Goal: Information Seeking & Learning: Learn about a topic

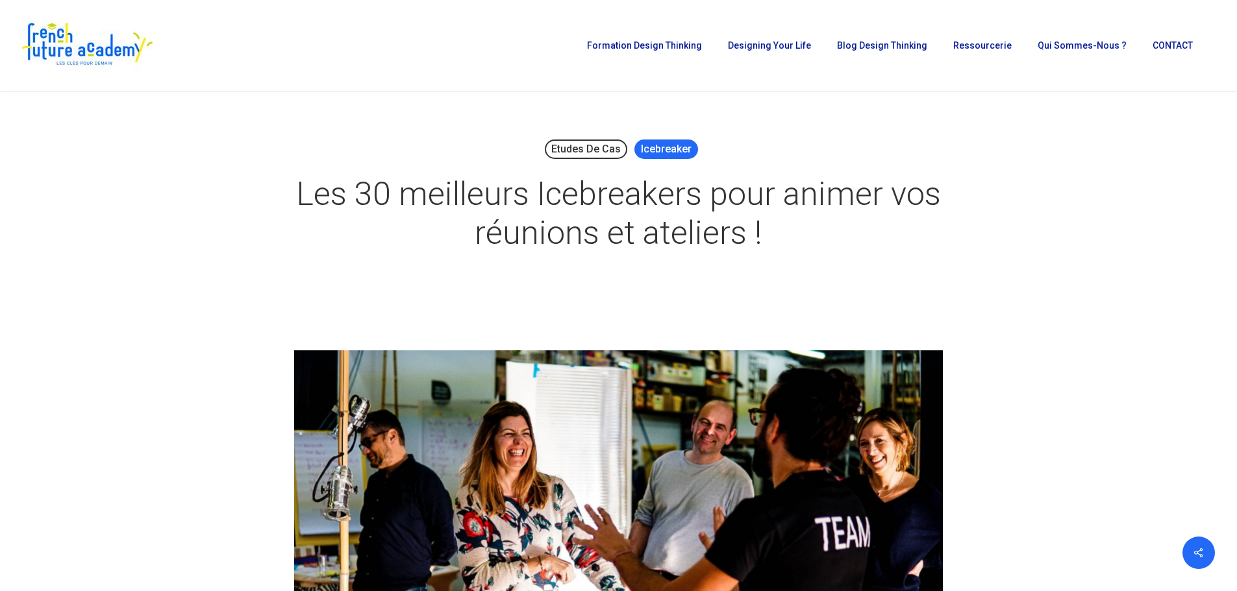
click at [660, 158] on link "Icebreaker" at bounding box center [666, 149] width 64 height 19
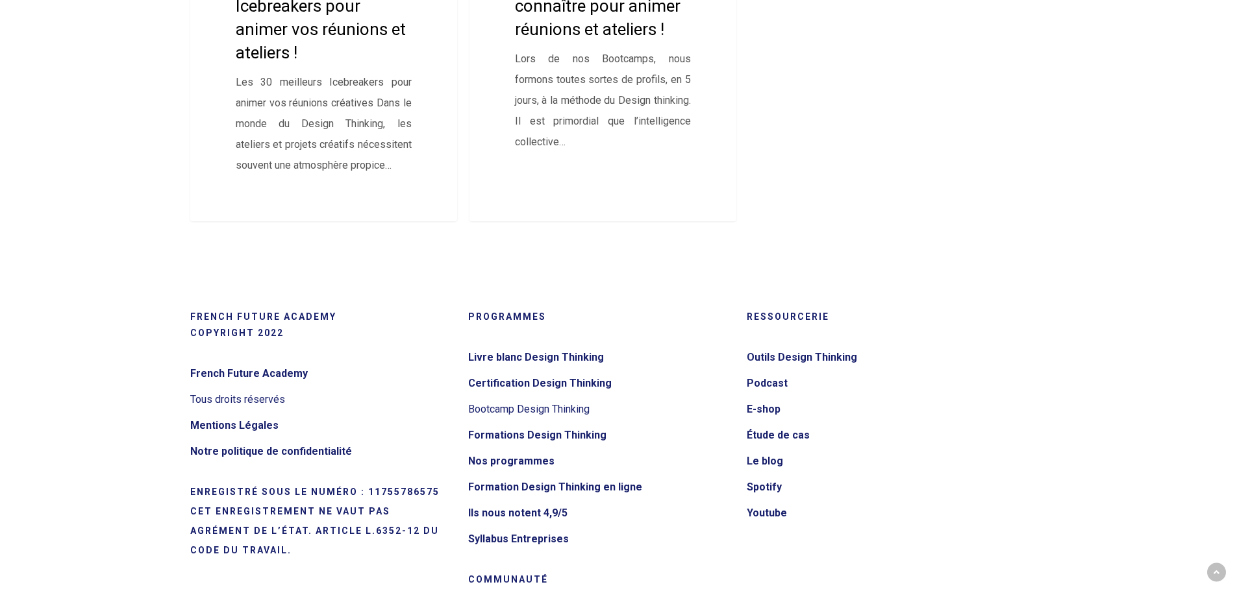
scroll to position [638, 0]
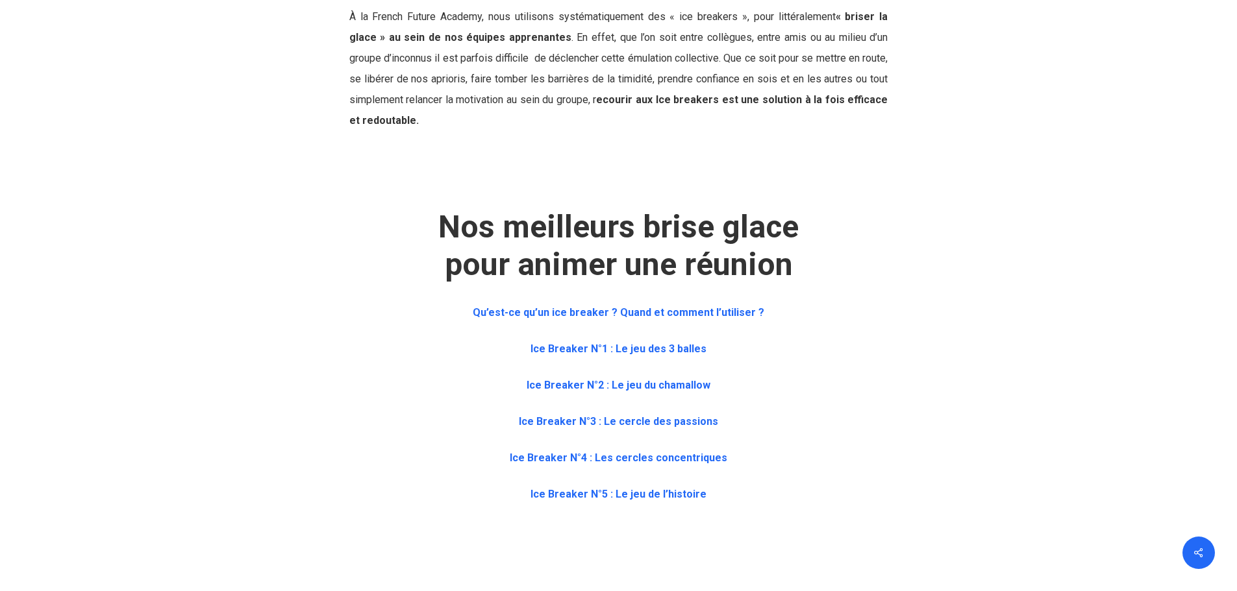
scroll to position [519, 0]
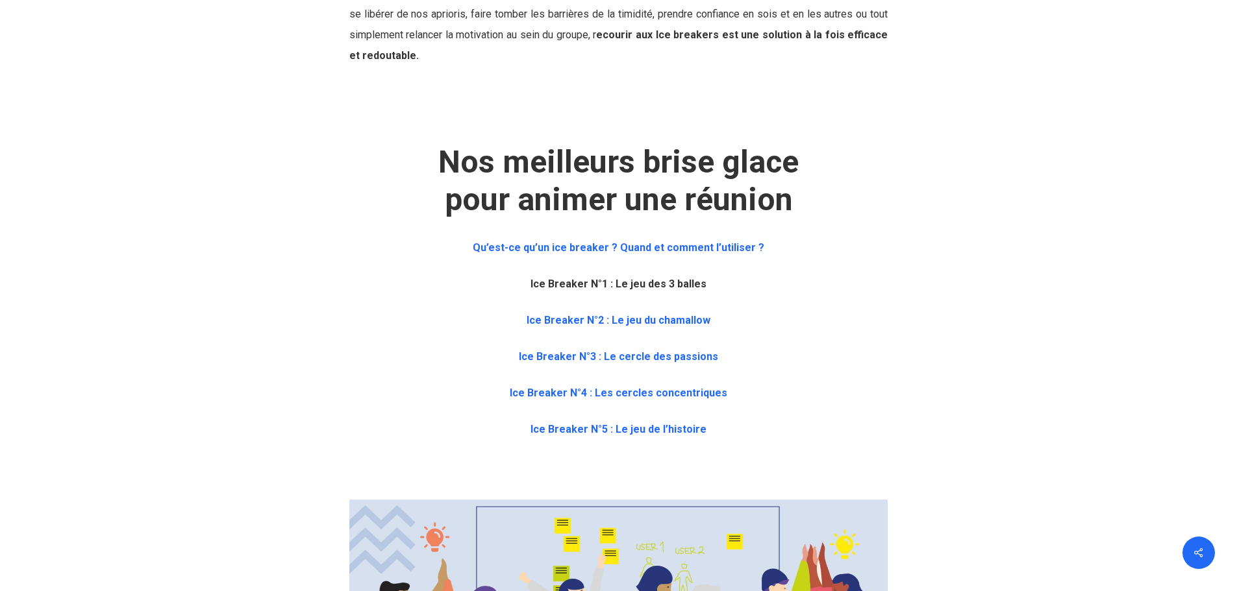
click at [669, 288] on b "Ice Breaker N°1 : Le jeu des 3 balles" at bounding box center [618, 284] width 176 height 12
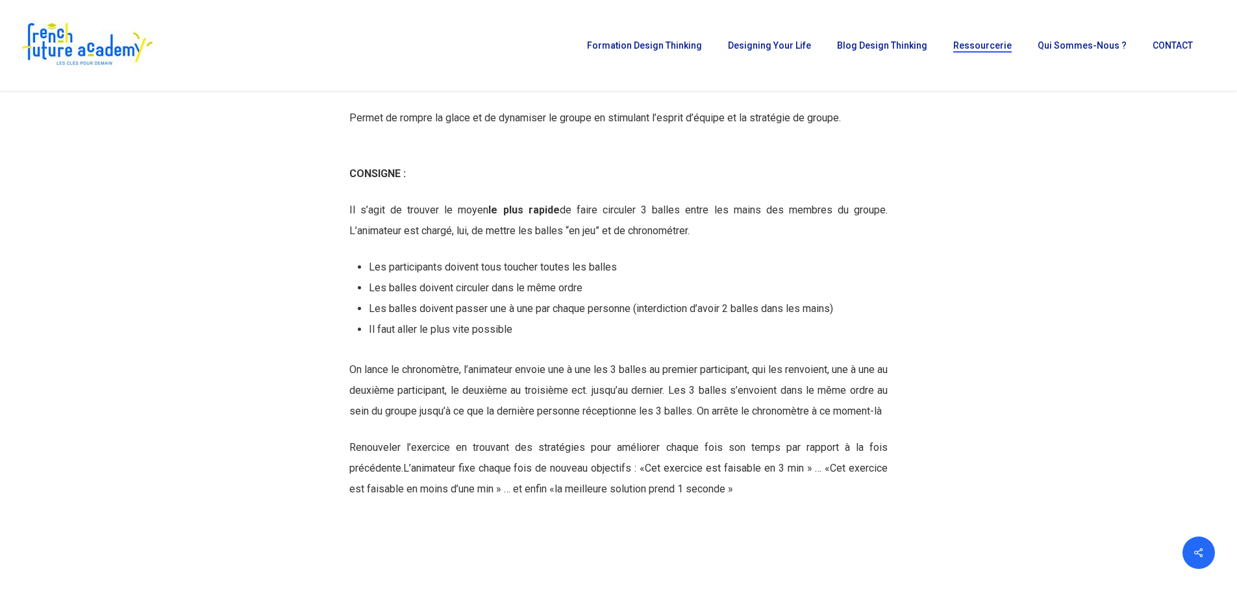
scroll to position [2155, 0]
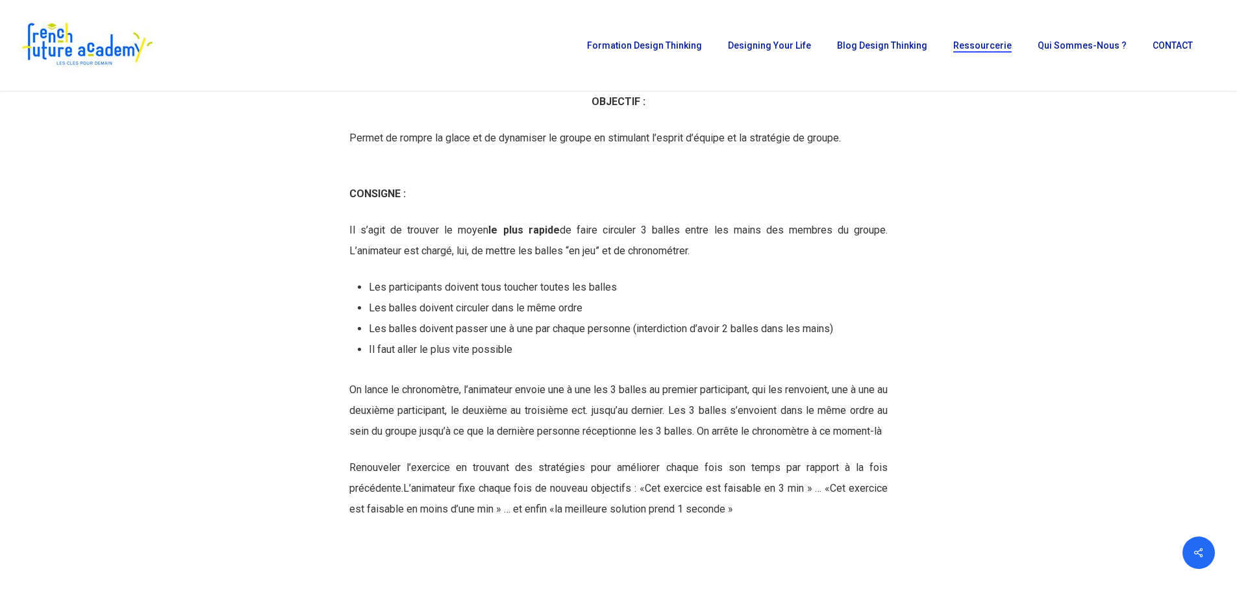
drag, startPoint x: 349, startPoint y: 192, endPoint x: 352, endPoint y: 199, distance: 7.0
click at [352, 199] on b "CONSIGNE :" at bounding box center [377, 194] width 56 height 12
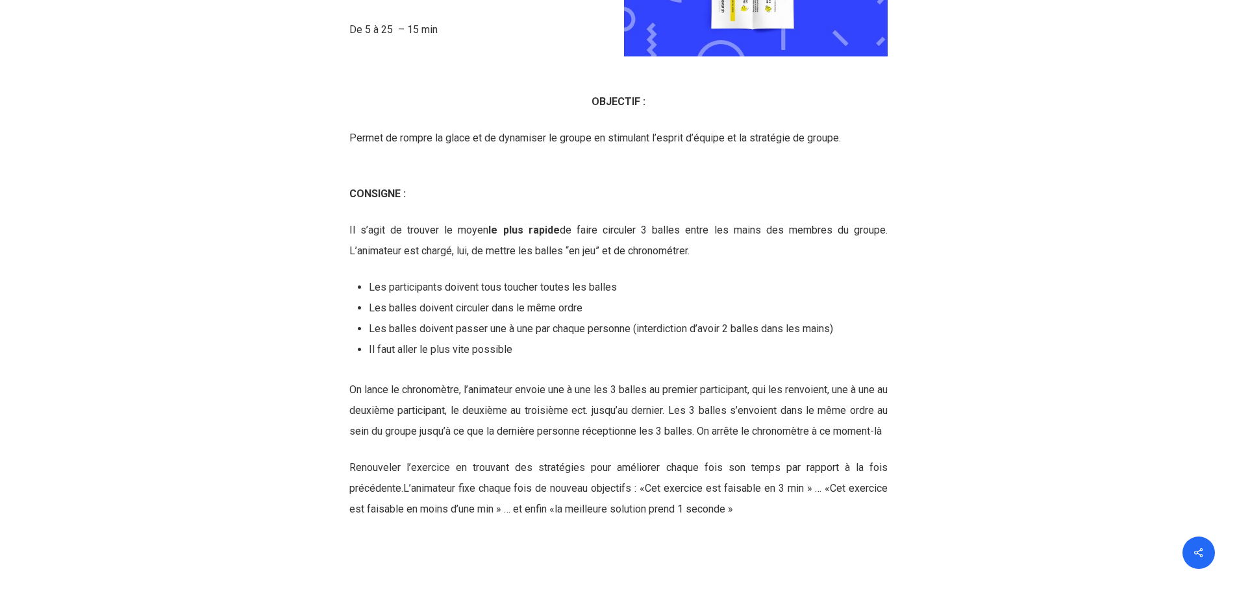
drag, startPoint x: 350, startPoint y: 104, endPoint x: 810, endPoint y: 533, distance: 629.3
click at [812, 520] on div "Ice Breaker N°1 : Le jeu des 3 balles NOMBRE DE PARTICIPANTS ET DURÉE De 5 à 25…" at bounding box center [618, 190] width 539 height 660
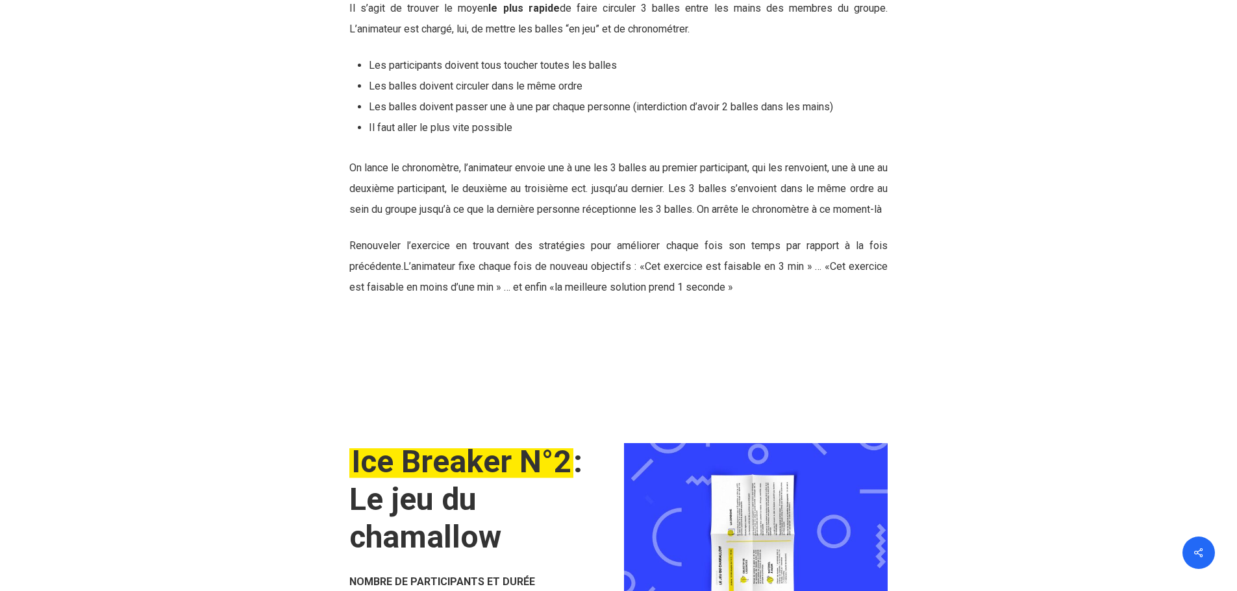
scroll to position [2480, 0]
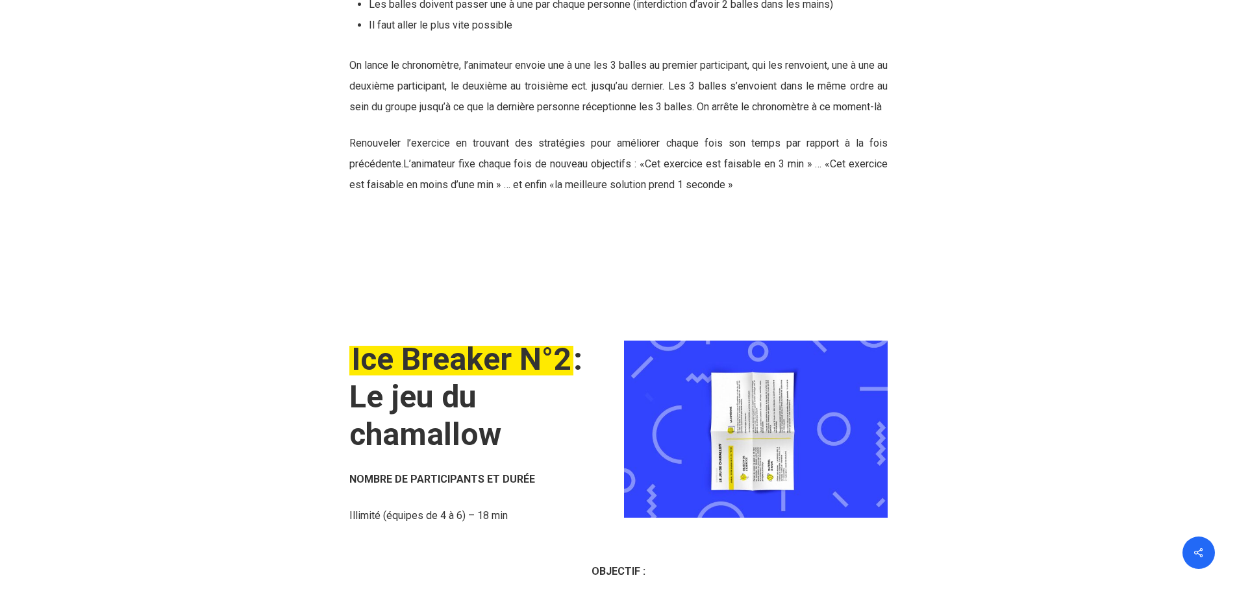
copy div "OBJECTIF : Permet de rompre la glace et de dynamiser le groupe en stimulant l’e…"
